Goal: Navigation & Orientation: Find specific page/section

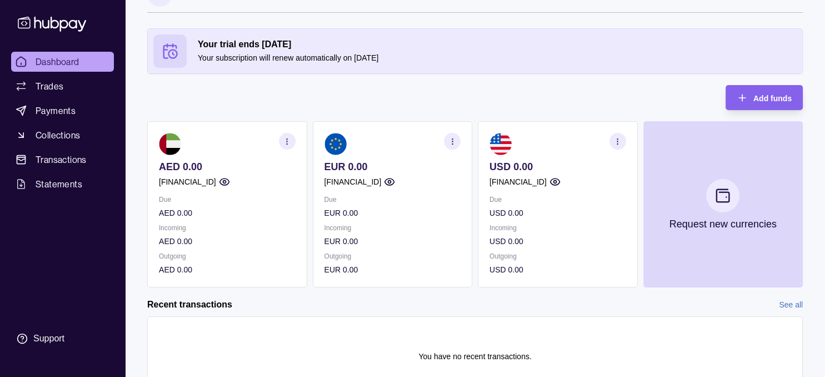
scroll to position [28, 0]
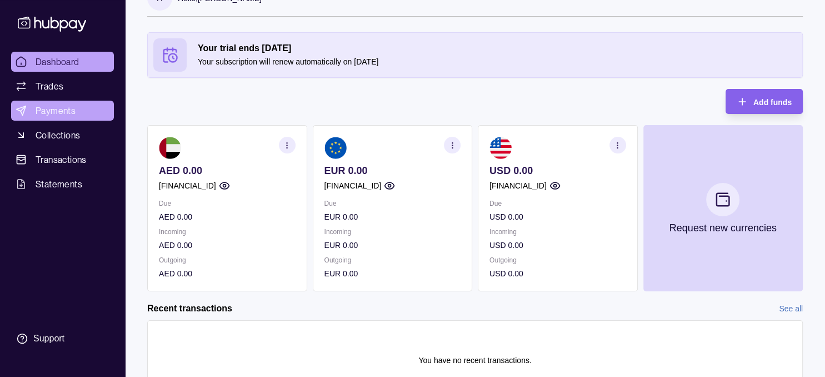
click at [54, 107] on span "Payments" at bounding box center [56, 110] width 40 height 13
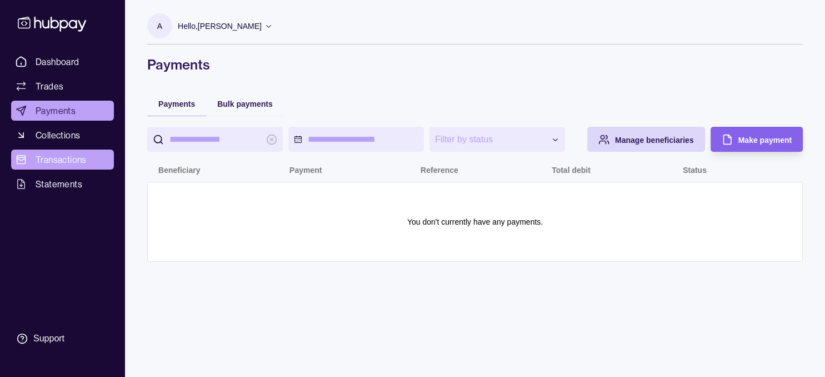
click at [58, 161] on span "Transactions" at bounding box center [61, 159] width 51 height 13
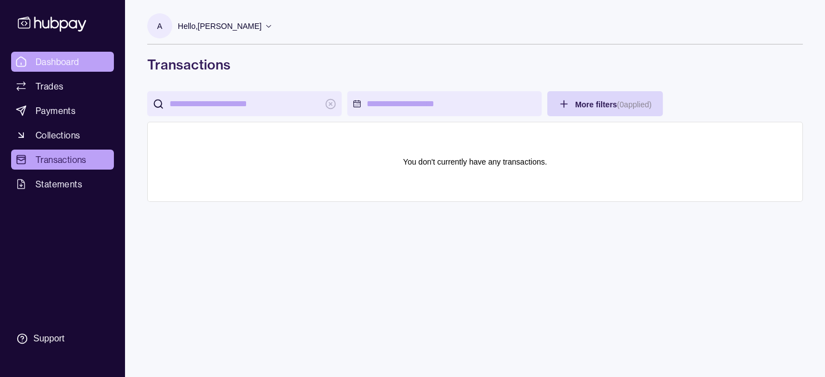
click at [53, 59] on span "Dashboard" at bounding box center [58, 61] width 44 height 13
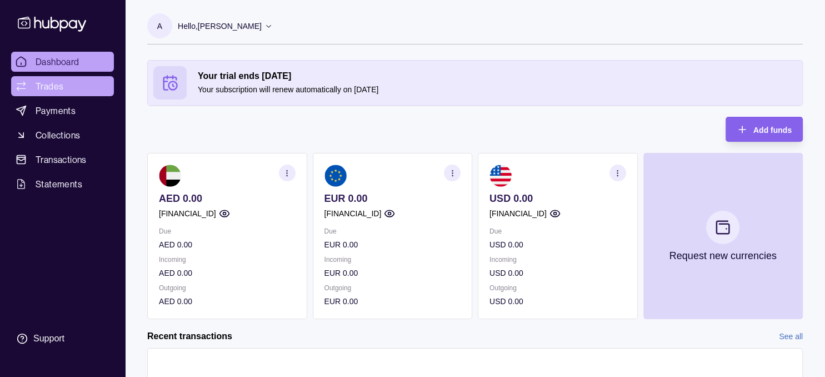
click at [51, 88] on span "Trades" at bounding box center [50, 85] width 28 height 13
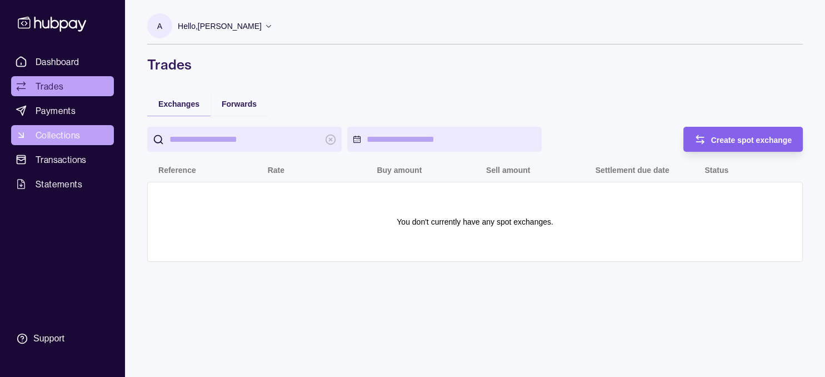
click at [48, 142] on link "Collections" at bounding box center [62, 135] width 103 height 20
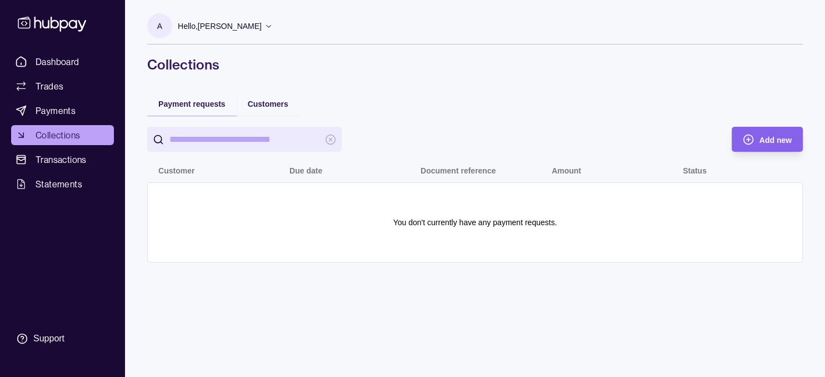
click at [265, 29] on icon at bounding box center [269, 26] width 8 height 8
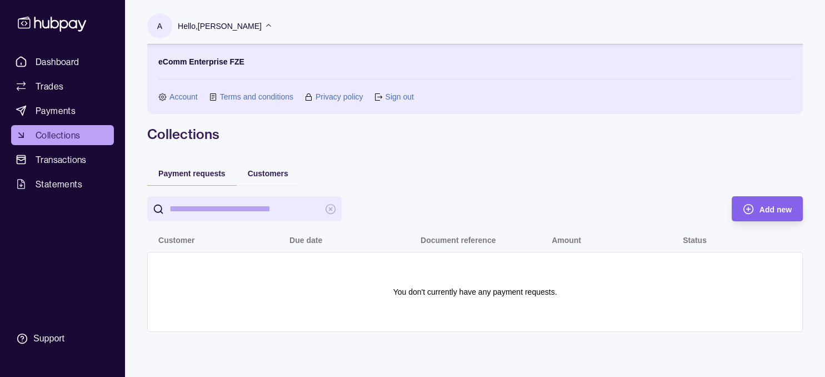
click at [181, 99] on link "Account" at bounding box center [184, 97] width 28 height 12
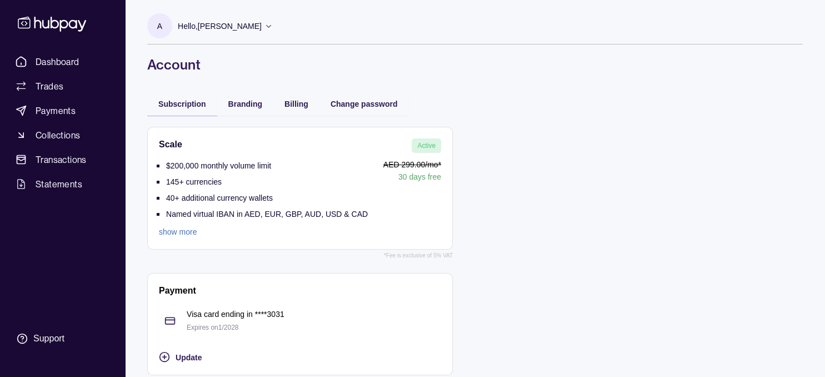
click at [265, 26] on icon at bounding box center [269, 26] width 8 height 8
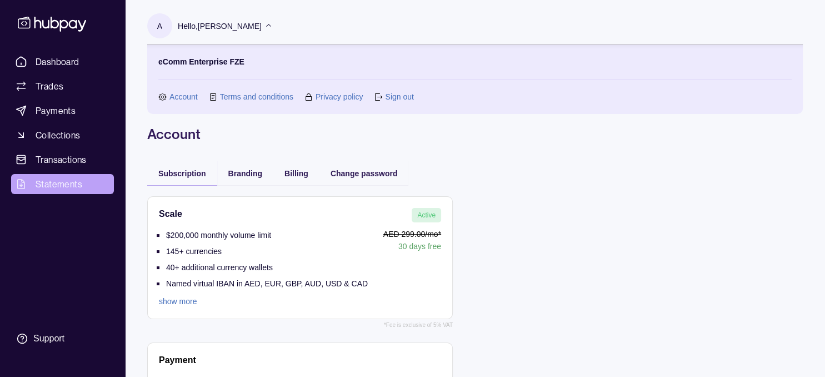
click at [52, 187] on span "Statements" at bounding box center [59, 183] width 47 height 13
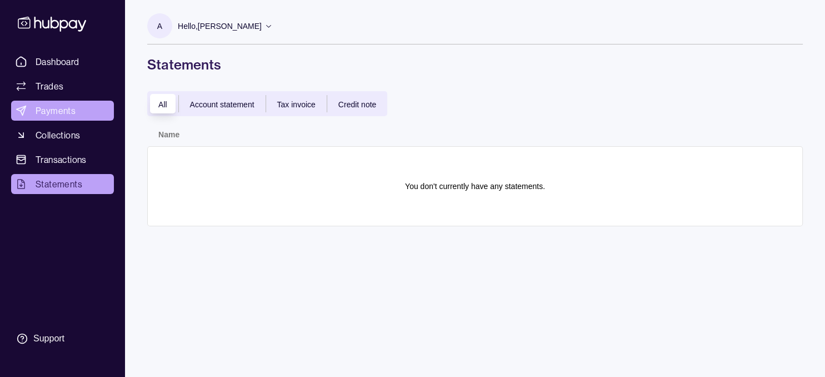
click at [45, 112] on span "Payments" at bounding box center [56, 110] width 40 height 13
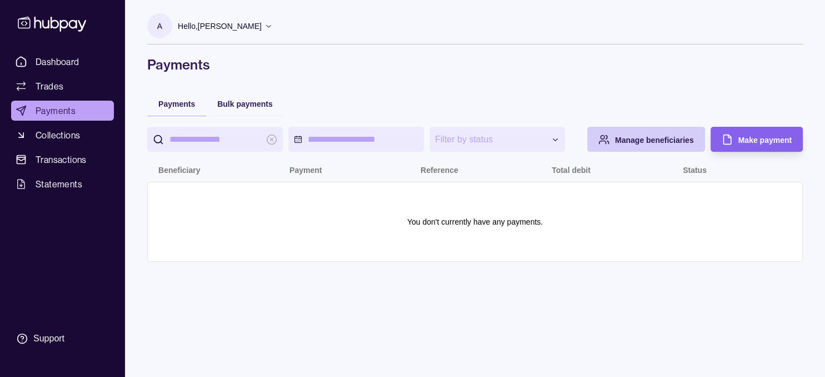
click at [649, 145] on span "Manage beneficiaries" at bounding box center [654, 140] width 79 height 9
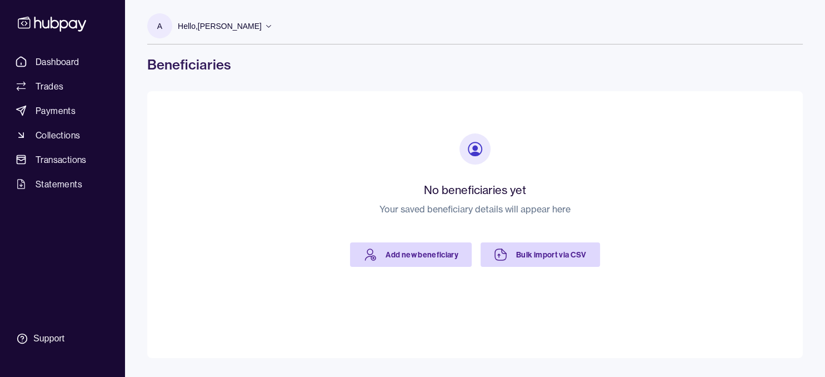
click at [265, 25] on icon at bounding box center [269, 26] width 8 height 8
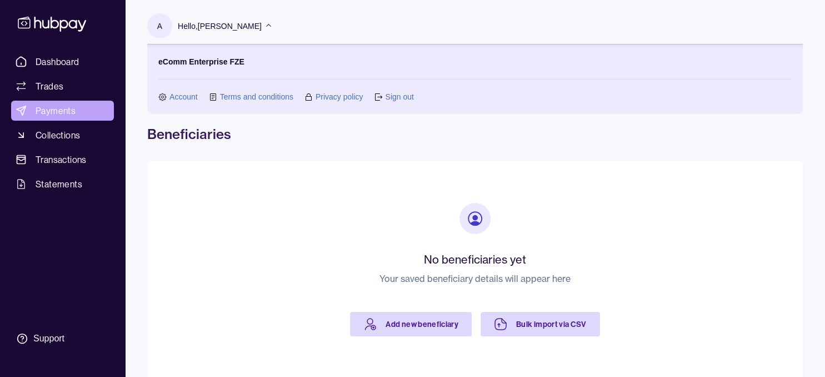
click at [61, 111] on span "Payments" at bounding box center [56, 110] width 40 height 13
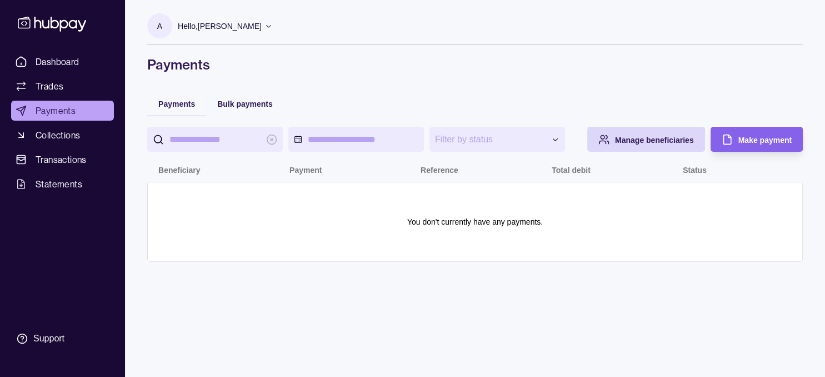
click at [265, 28] on icon at bounding box center [269, 26] width 8 height 8
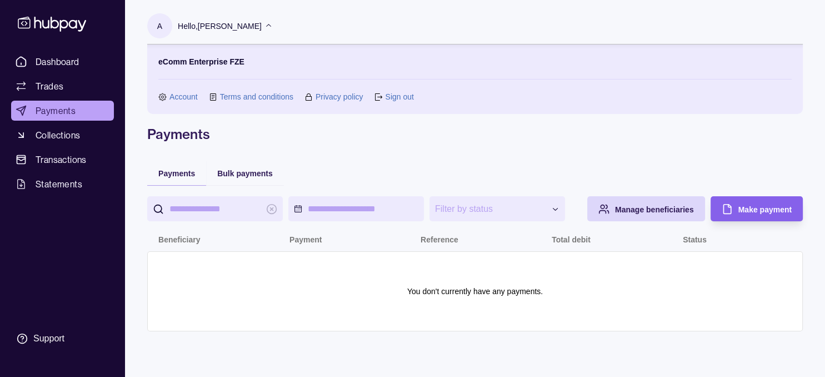
click at [396, 100] on link "Sign out" at bounding box center [399, 97] width 28 height 12
